Goal: Task Accomplishment & Management: Manage account settings

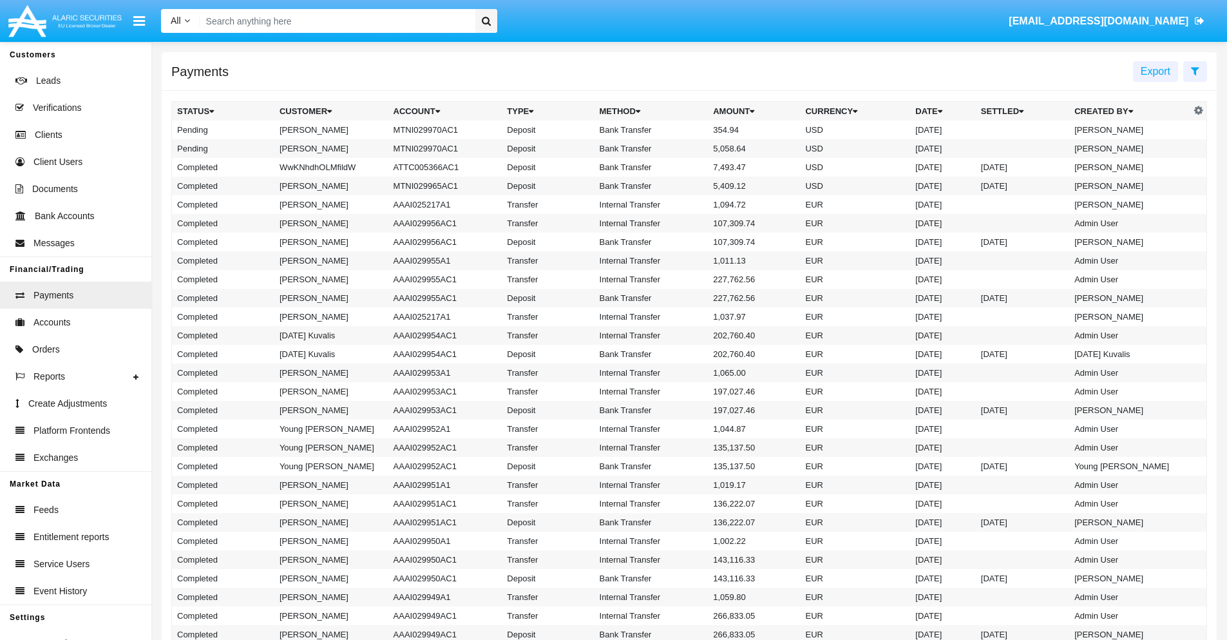
click at [1195, 70] on icon at bounding box center [1195, 71] width 8 height 10
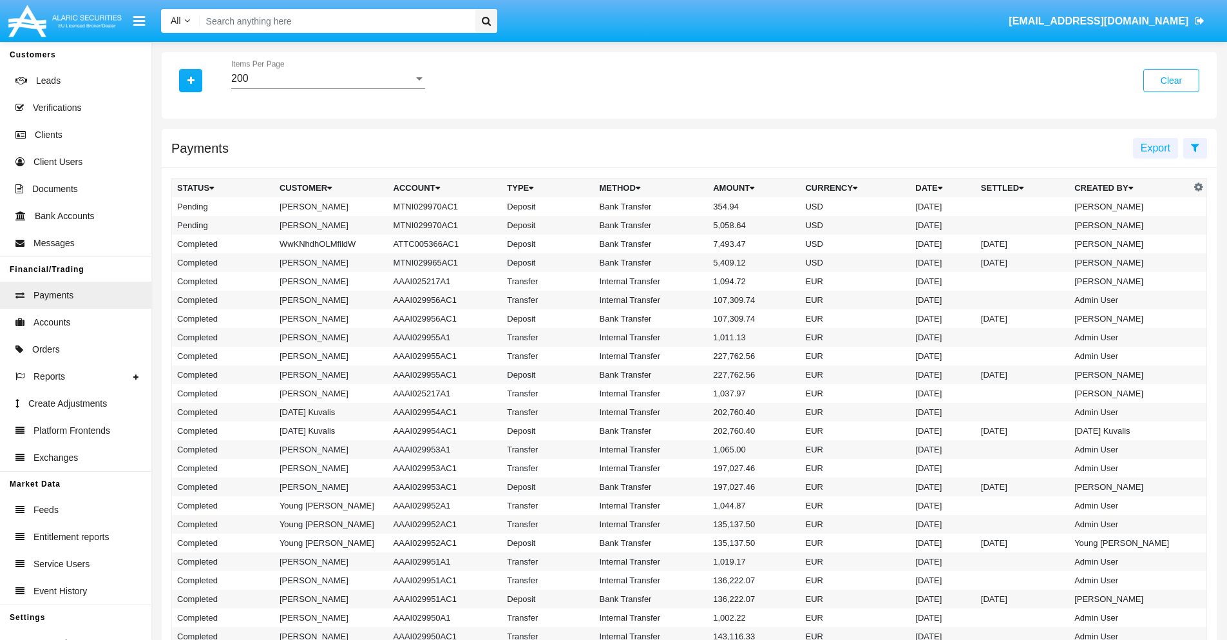
click at [328, 79] on div "200" at bounding box center [322, 79] width 182 height 12
click at [328, 88] on span "10" at bounding box center [328, 88] width 194 height 31
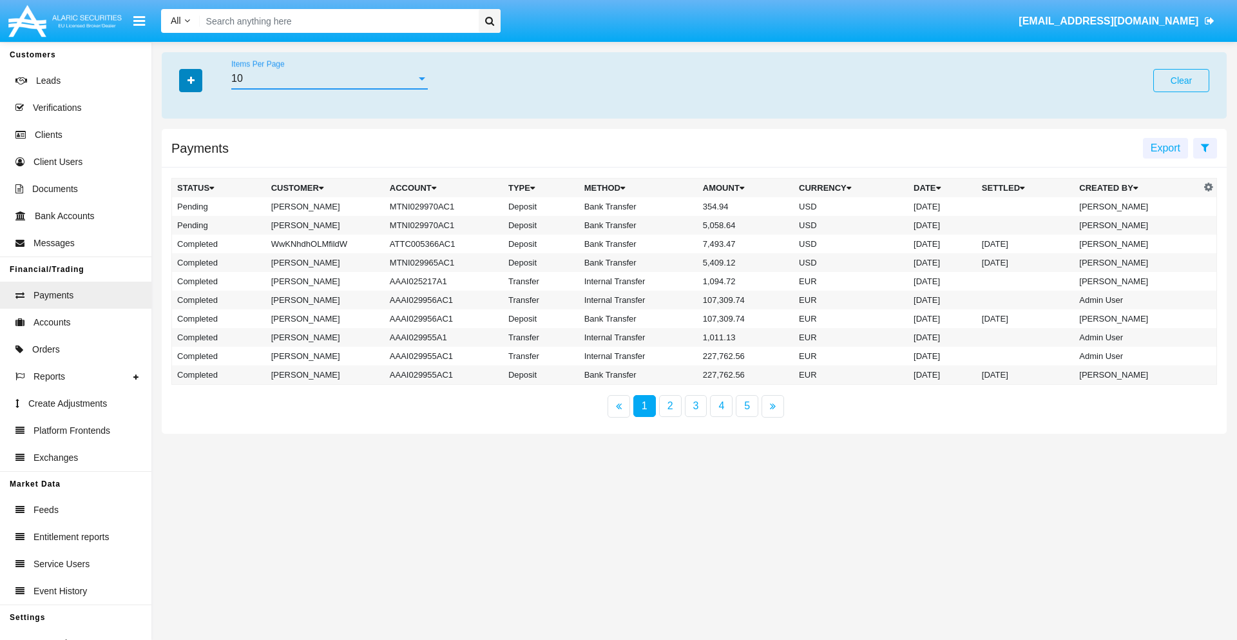
click at [191, 80] on icon "button" at bounding box center [190, 80] width 7 height 9
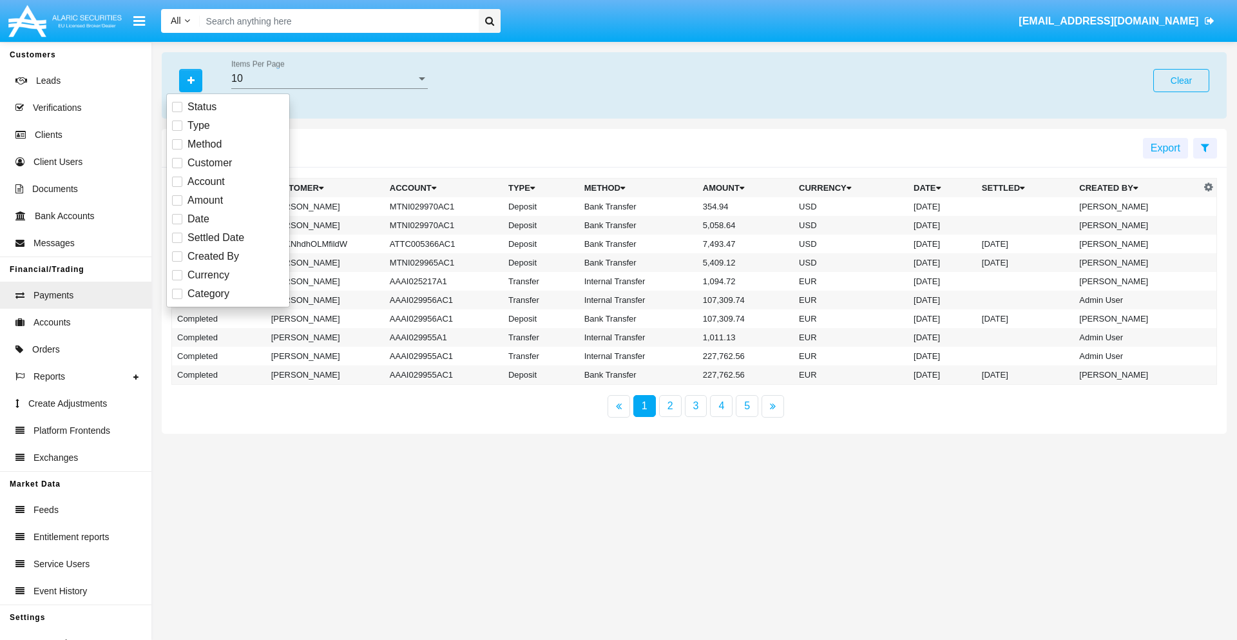
click at [202, 107] on span "Status" at bounding box center [201, 106] width 29 height 15
click at [177, 112] on input "Status" at bounding box center [176, 112] width 1 height 1
checkbox input "true"
click at [191, 80] on icon "button" at bounding box center [190, 80] width 7 height 9
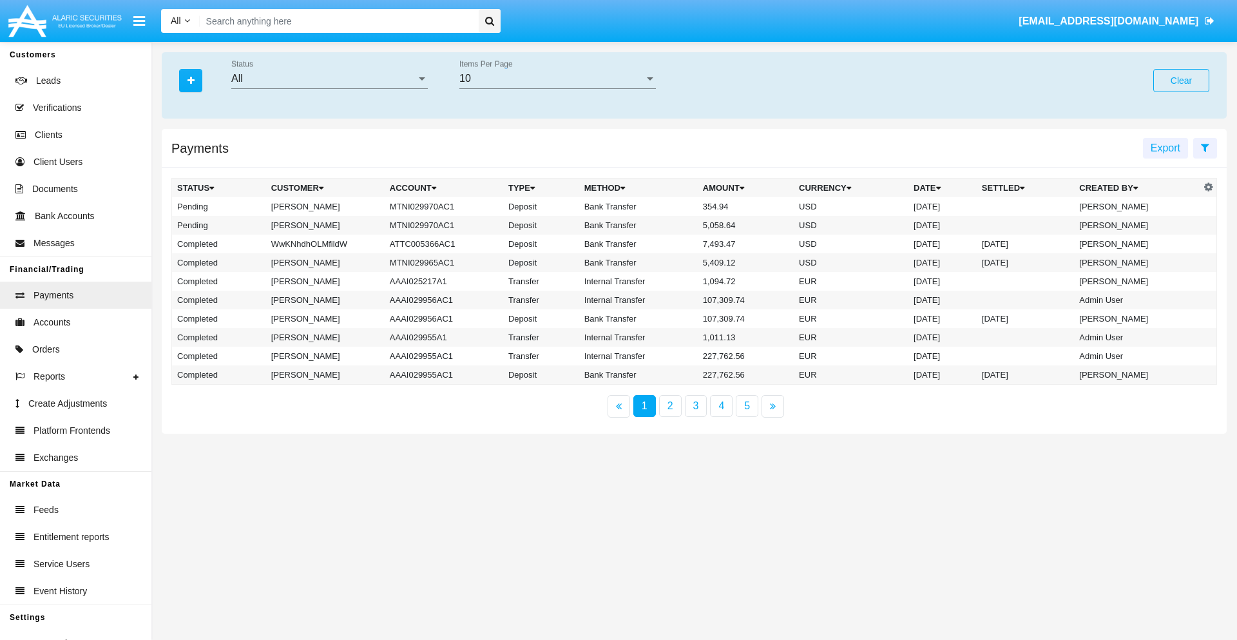
click at [329, 79] on div "All" at bounding box center [323, 79] width 185 height 12
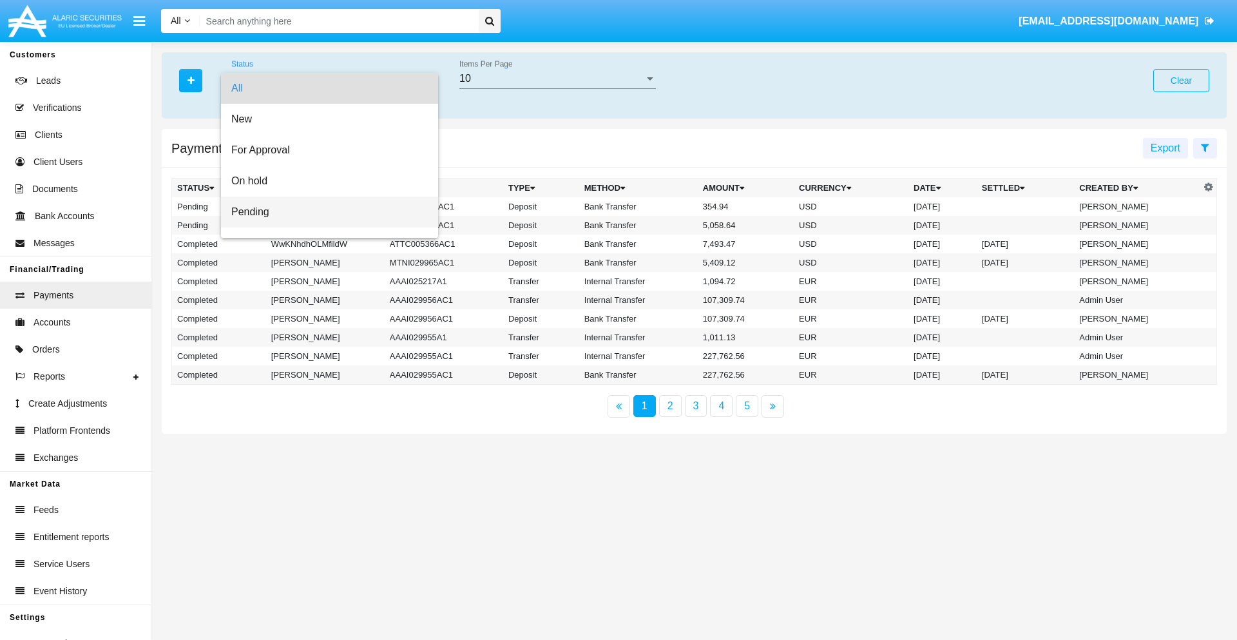
click at [324, 212] on span "Pending" at bounding box center [329, 211] width 196 height 31
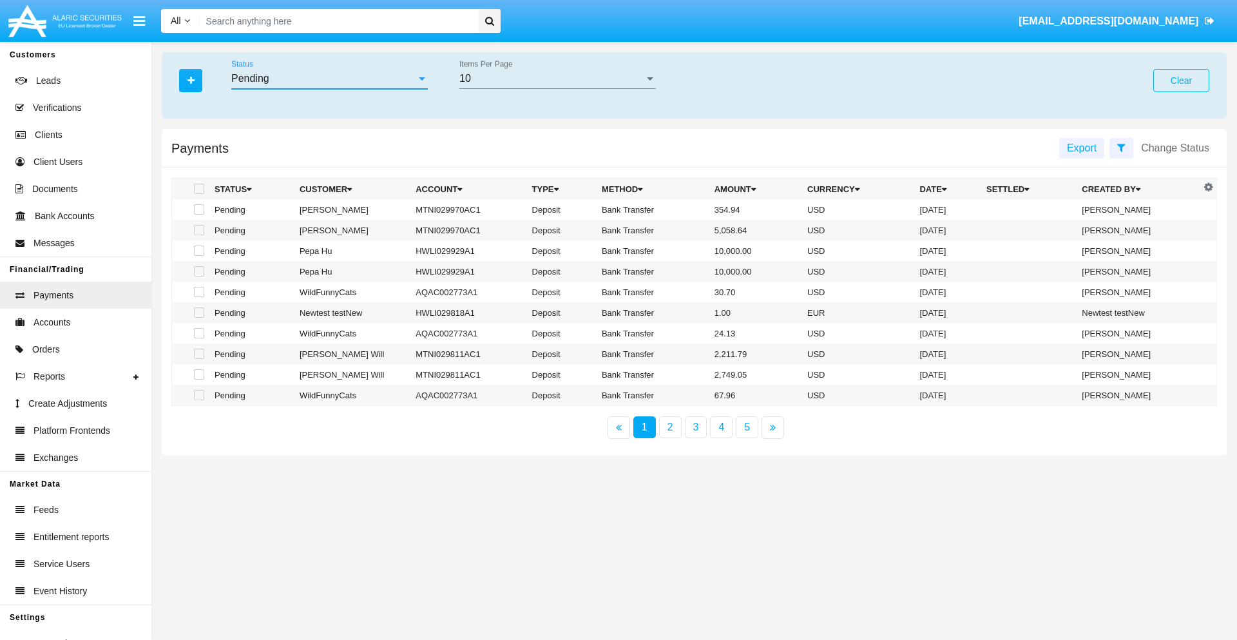
click at [198, 209] on span at bounding box center [199, 209] width 10 height 10
click at [198, 214] on input "checkbox" at bounding box center [198, 214] width 1 height 1
checkbox input "true"
click at [198, 230] on span at bounding box center [199, 230] width 10 height 10
click at [198, 235] on input "checkbox" at bounding box center [198, 235] width 1 height 1
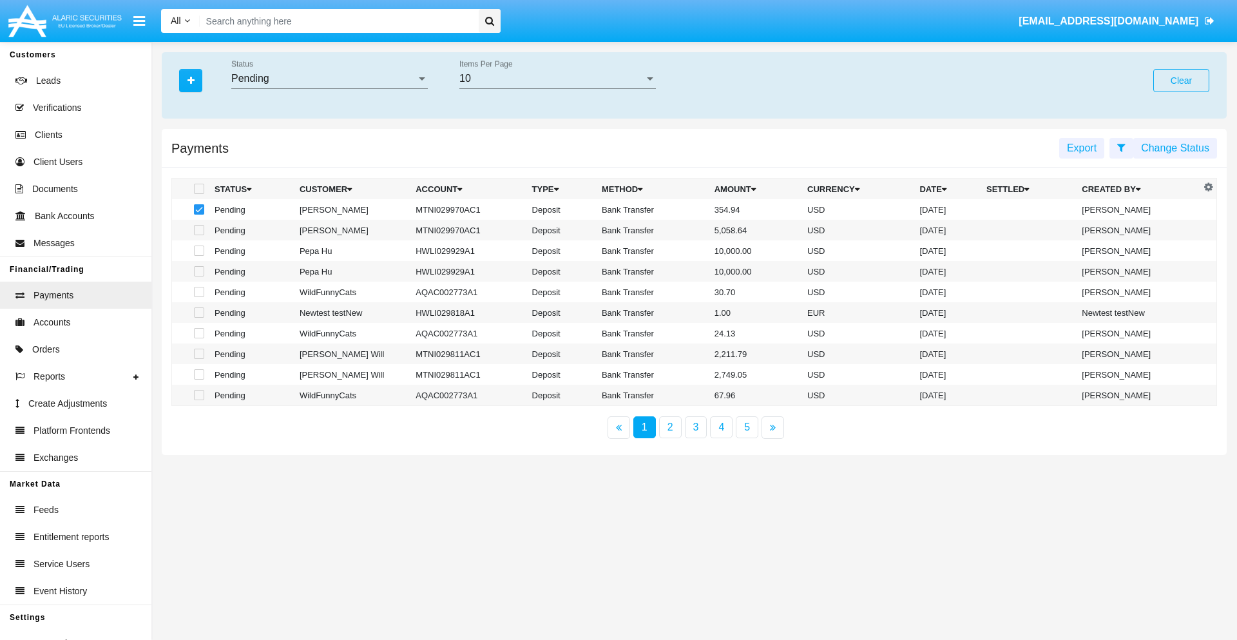
checkbox input "true"
click at [1175, 147] on button "Change Status" at bounding box center [1175, 148] width 84 height 21
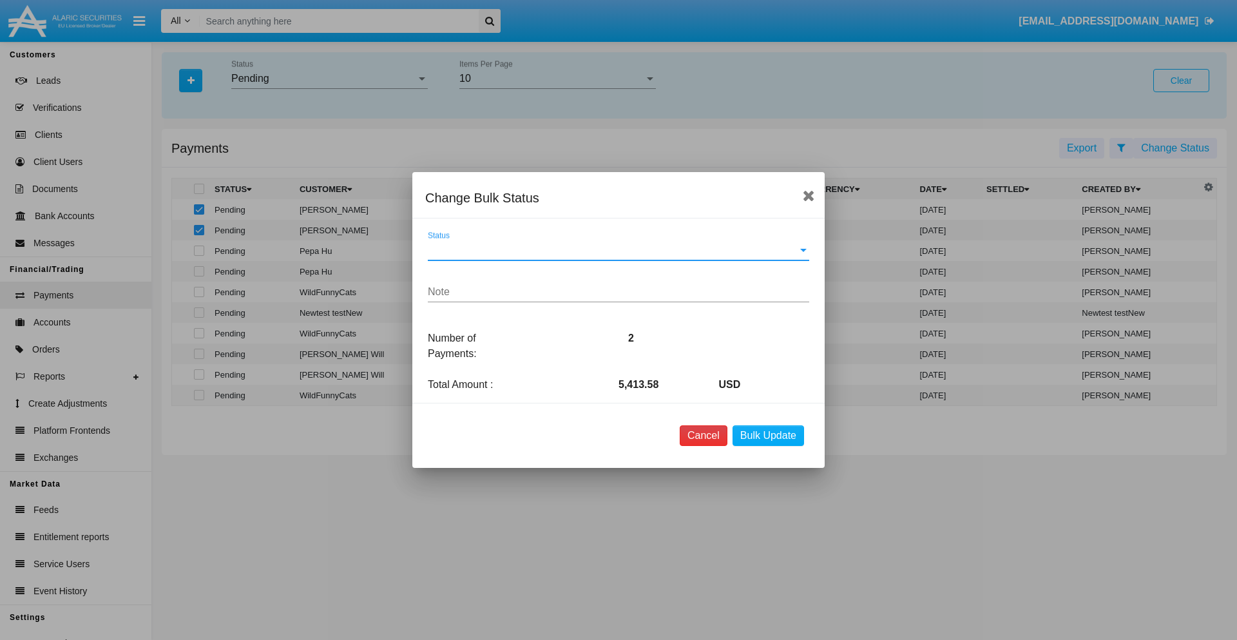
click at [703, 435] on button "Cancel" at bounding box center [704, 435] width 48 height 21
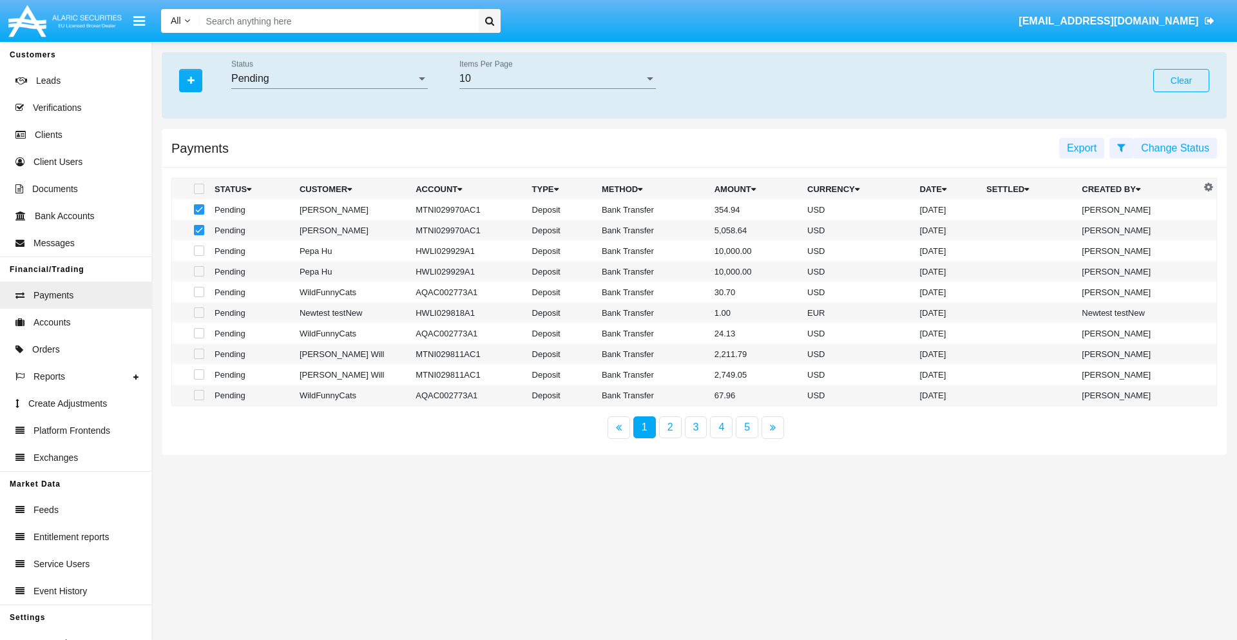
click at [1175, 147] on button "Change Status" at bounding box center [1175, 148] width 84 height 21
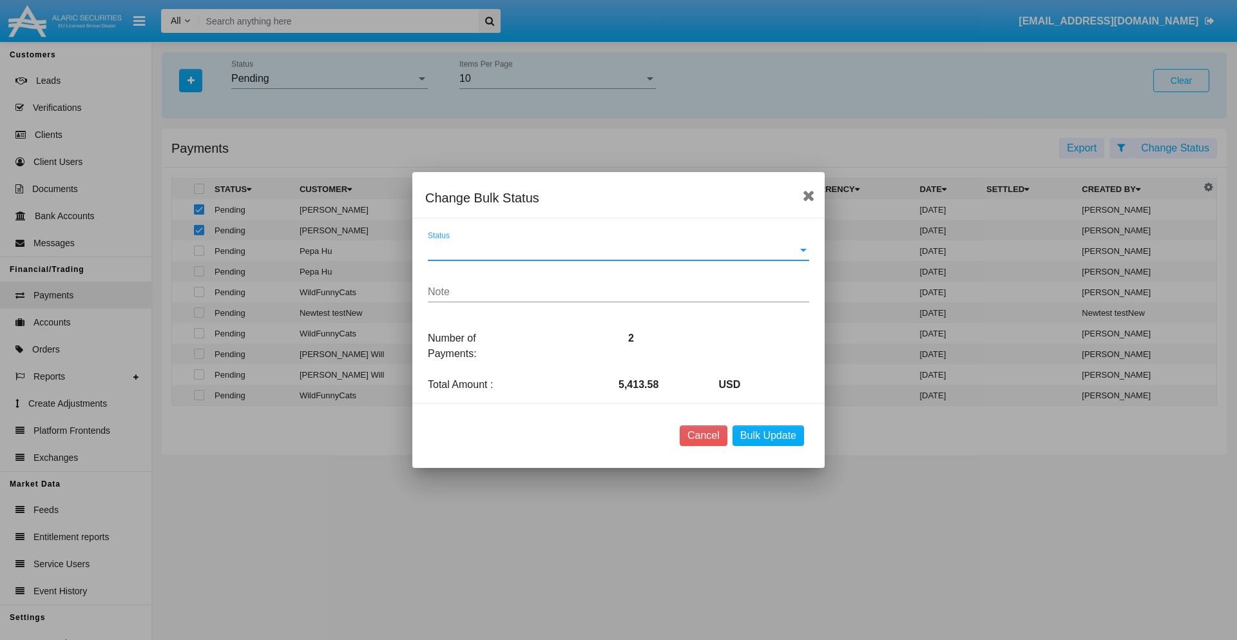
click at [618, 250] on span "Status" at bounding box center [613, 250] width 370 height 12
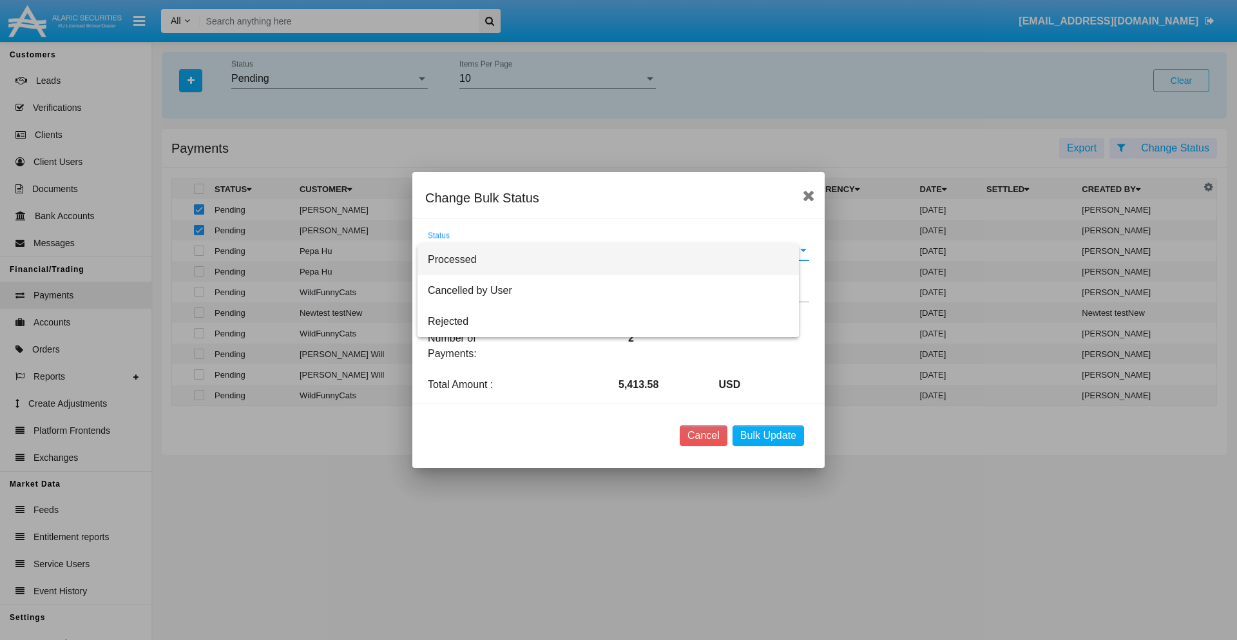
click at [618, 260] on span "Processed" at bounding box center [608, 259] width 361 height 31
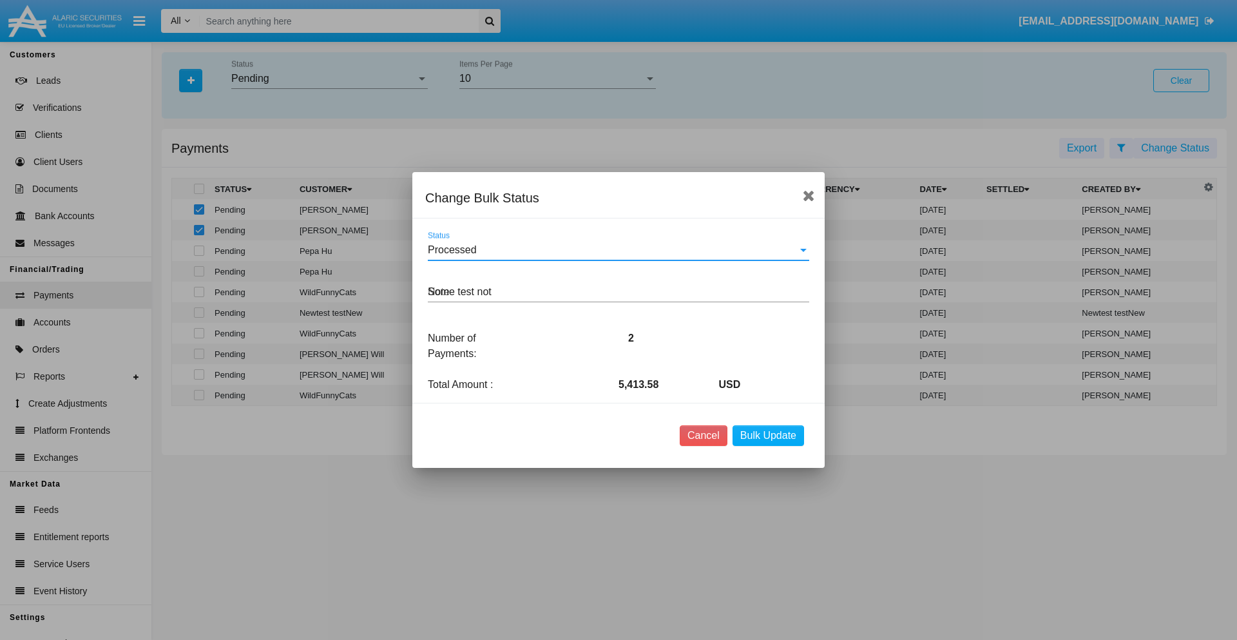
type textarea "Some test note"
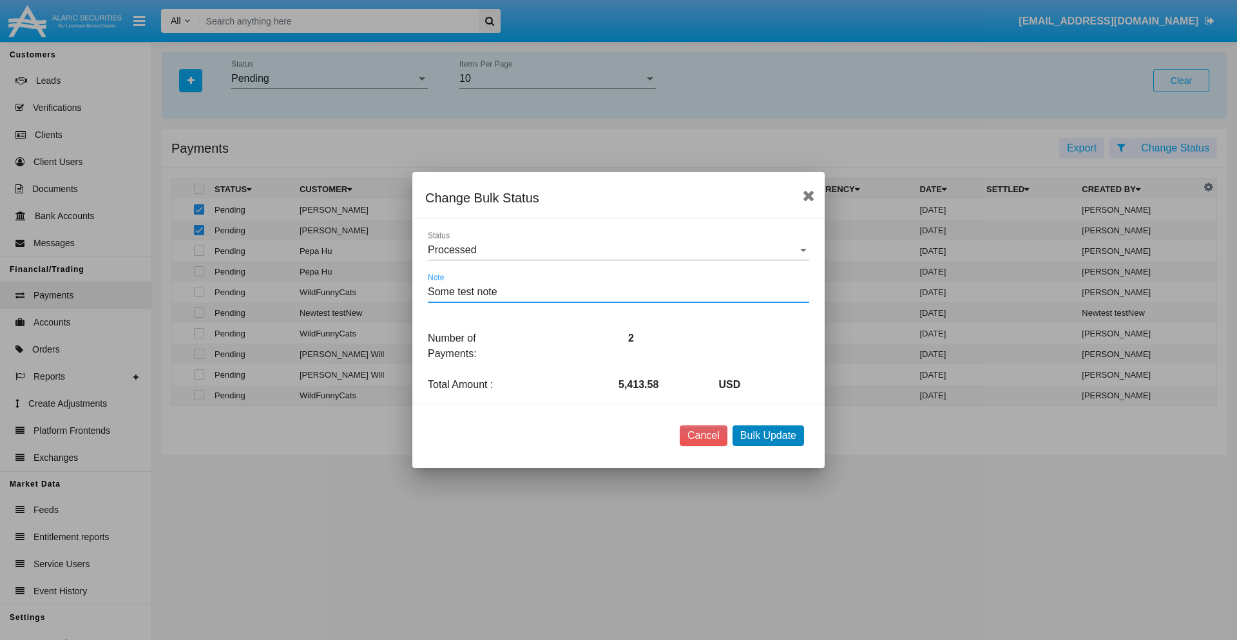
click at [768, 435] on button "Bulk Update" at bounding box center [767, 435] width 71 height 21
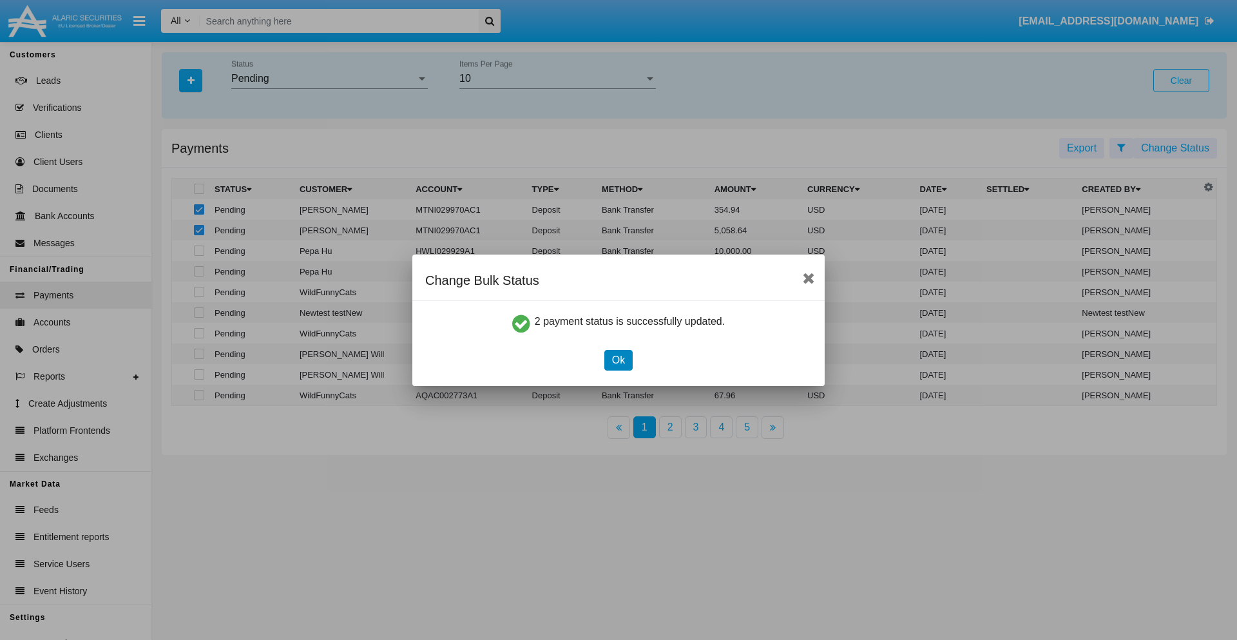
click at [618, 359] on button "Ok" at bounding box center [618, 360] width 28 height 21
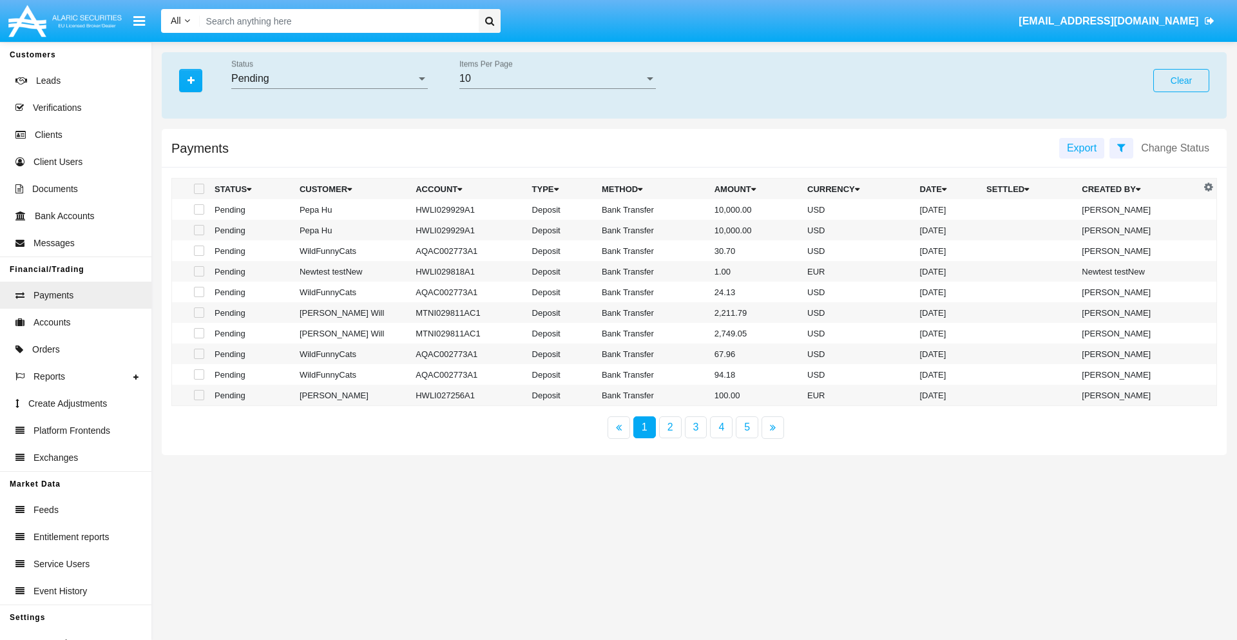
click at [329, 79] on div "Pending" at bounding box center [323, 79] width 185 height 12
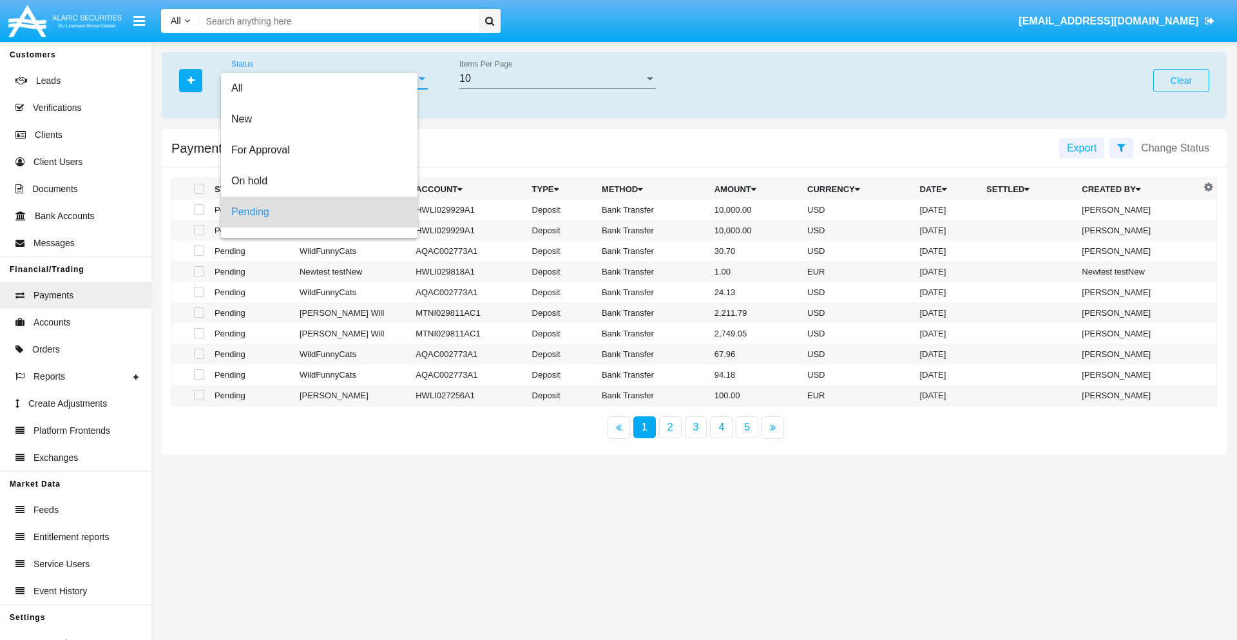
scroll to position [57, 0]
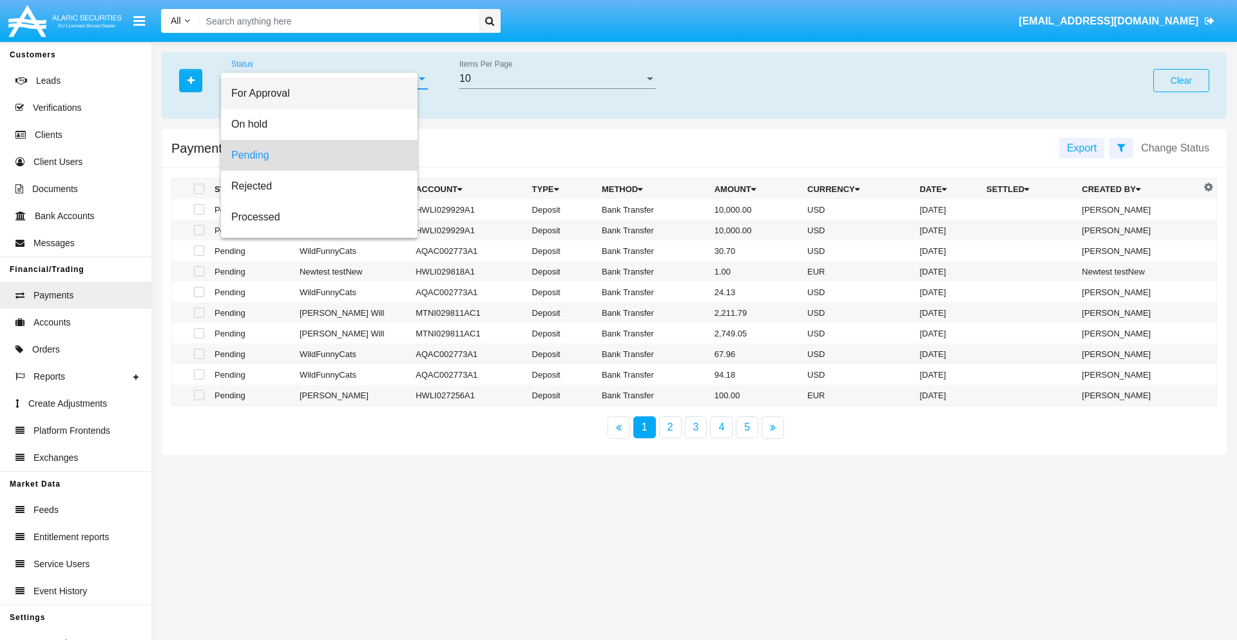
click at [324, 93] on span "For Approval" at bounding box center [319, 93] width 176 height 31
